Goal: Task Accomplishment & Management: Complete application form

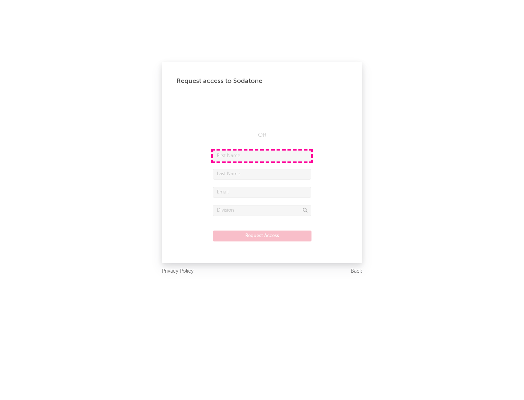
click at [262, 156] on input "text" at bounding box center [262, 156] width 98 height 11
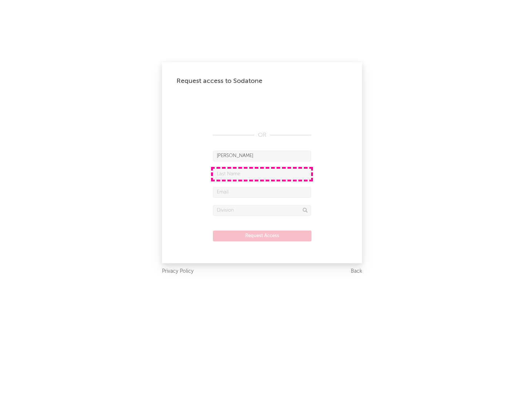
type input "[PERSON_NAME]"
click at [262, 174] on input "text" at bounding box center [262, 174] width 98 height 11
type input "[PERSON_NAME]"
click at [262, 192] on input "text" at bounding box center [262, 192] width 98 height 11
type input "[EMAIL_ADDRESS][DOMAIN_NAME]"
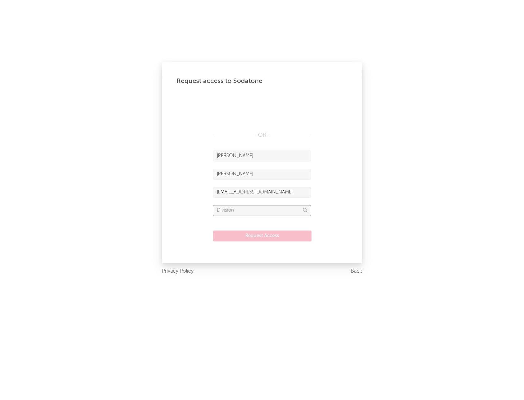
click at [262, 210] on input "text" at bounding box center [262, 210] width 98 height 11
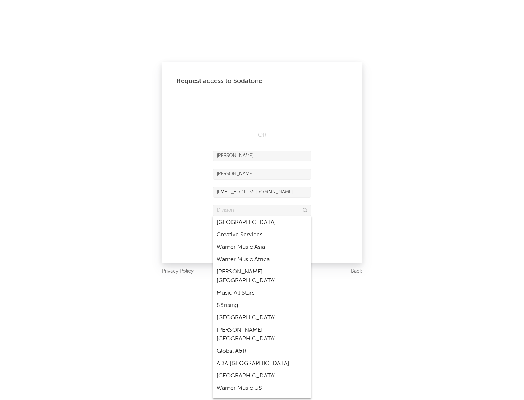
click at [260, 287] on div "Music All Stars" at bounding box center [262, 293] width 98 height 12
type input "Music All Stars"
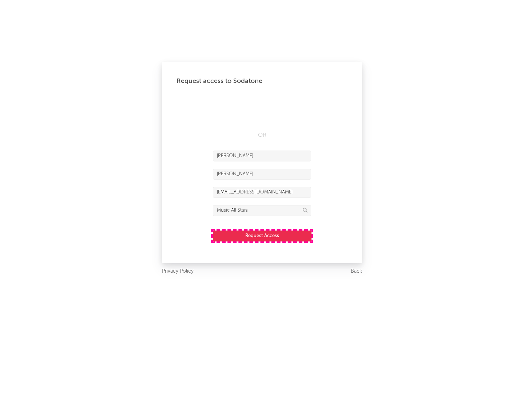
click at [262, 236] on button "Request Access" at bounding box center [262, 236] width 99 height 11
